Goal: Task Accomplishment & Management: Use online tool/utility

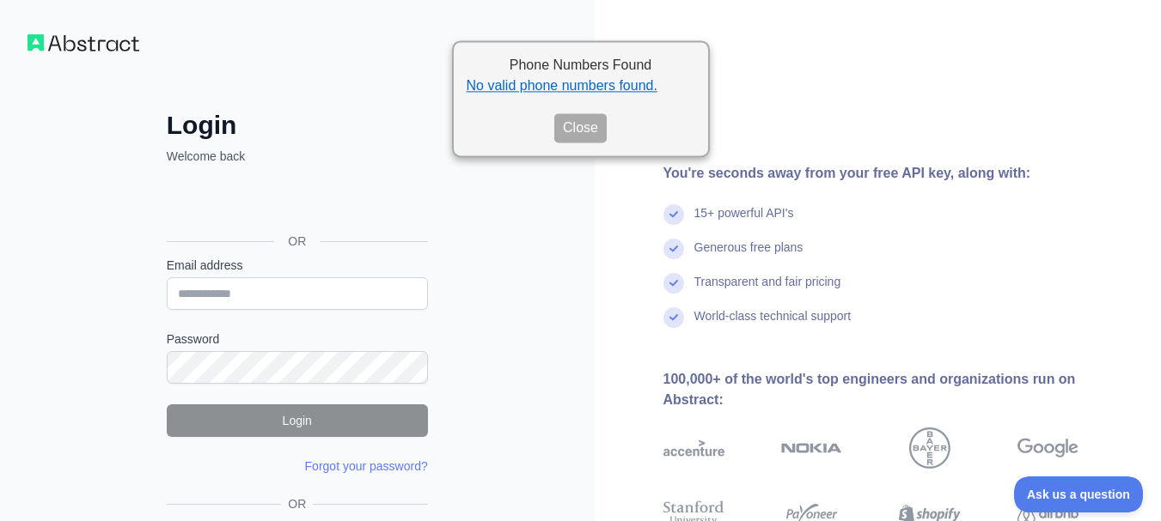
drag, startPoint x: 575, startPoint y: 111, endPoint x: 494, endPoint y: 157, distance: 93.1
click at [572, 112] on div "Phone Numbers Found No valid phone numbers found. Close" at bounding box center [581, 98] width 258 height 117
click at [569, 124] on button "Close" at bounding box center [578, 128] width 52 height 29
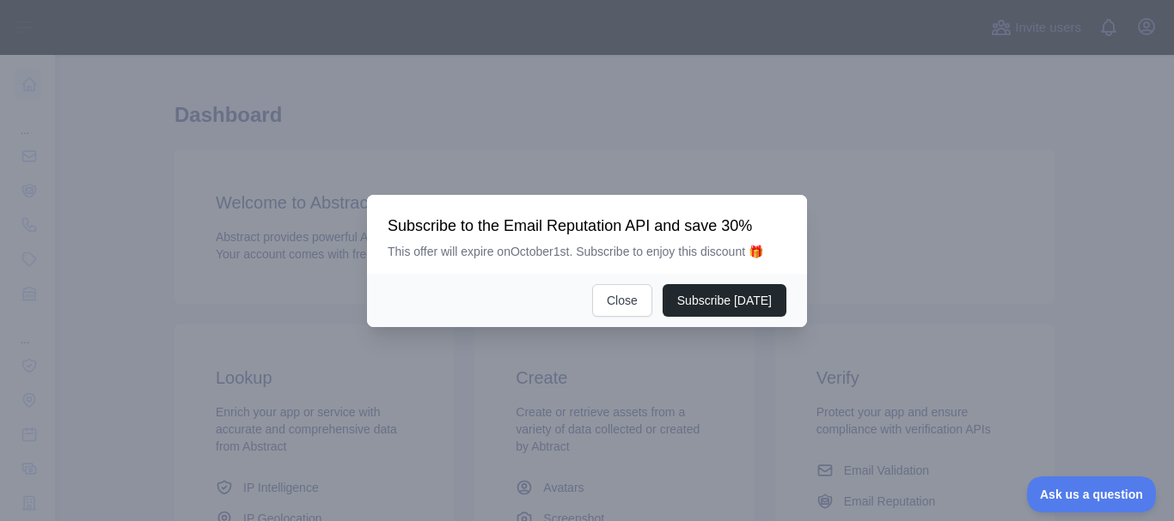
scroll to position [172, 0]
click at [605, 292] on div "Subscribe [DATE] Close" at bounding box center [587, 300] width 440 height 53
click at [631, 295] on button "Close" at bounding box center [622, 300] width 60 height 33
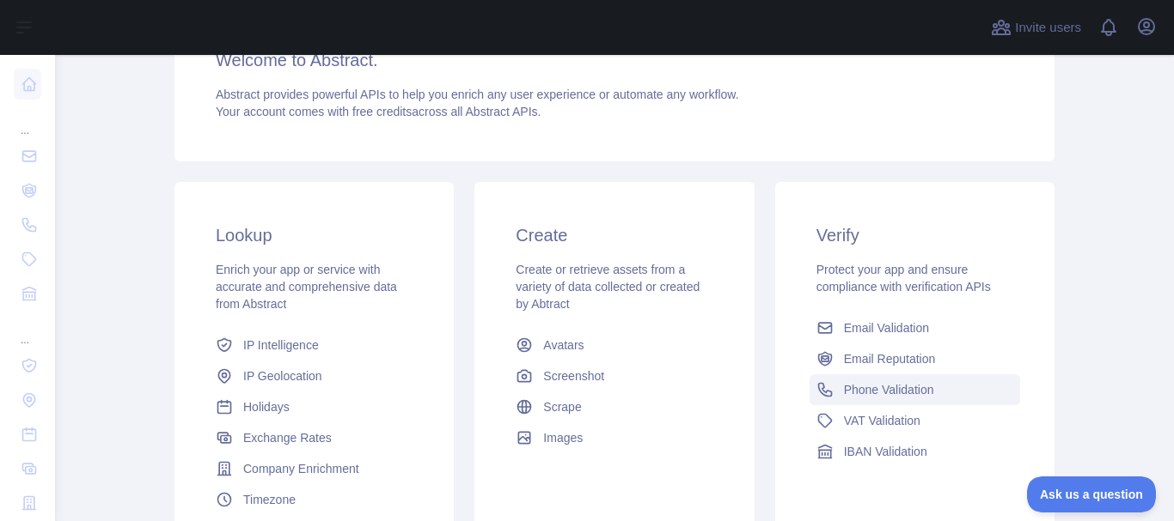
click at [865, 389] on span "Phone Validation" at bounding box center [889, 389] width 90 height 17
